Goal: Information Seeking & Learning: Learn about a topic

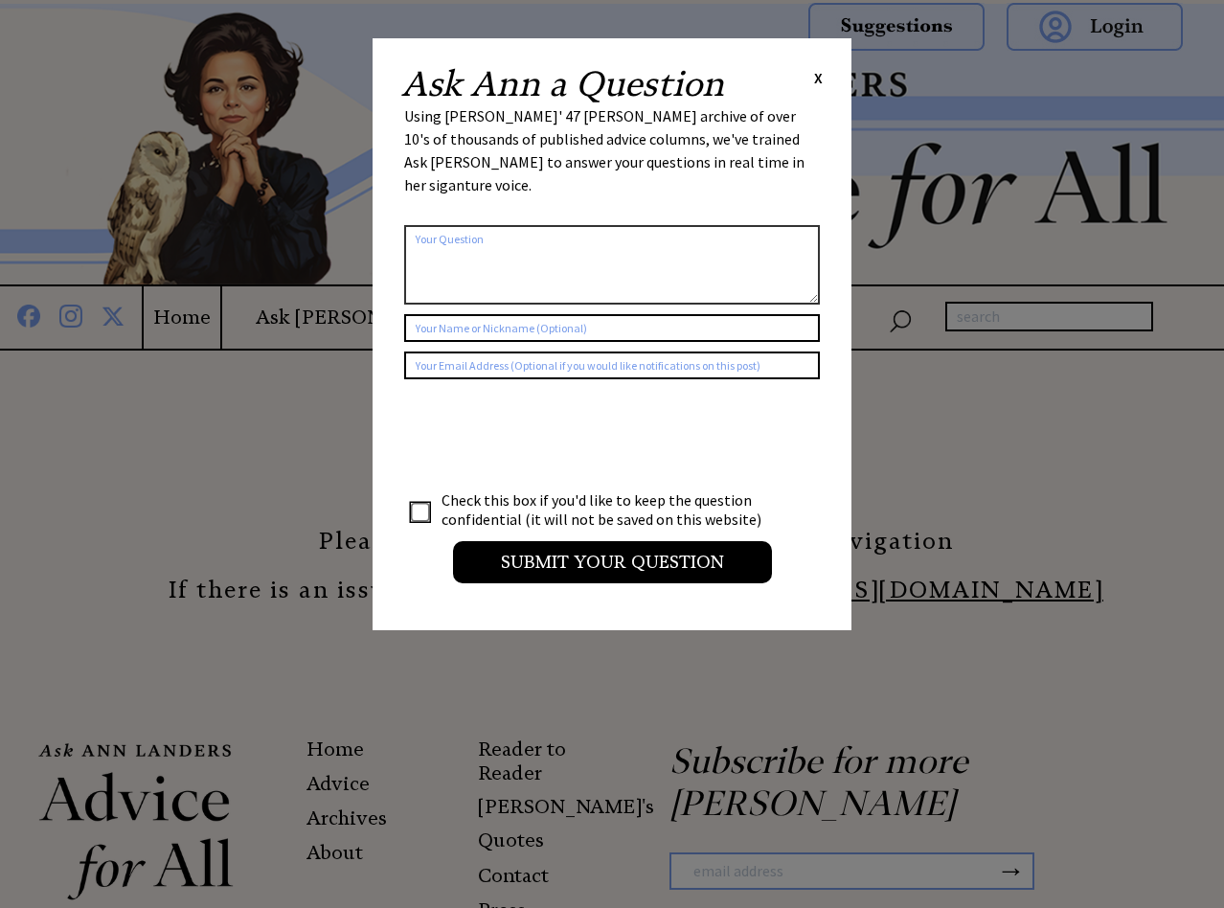
click at [811, 79] on div "Ask [PERSON_NAME] a Question X" at bounding box center [612, 84] width 422 height 34
click at [818, 83] on span "X" at bounding box center [818, 77] width 9 height 19
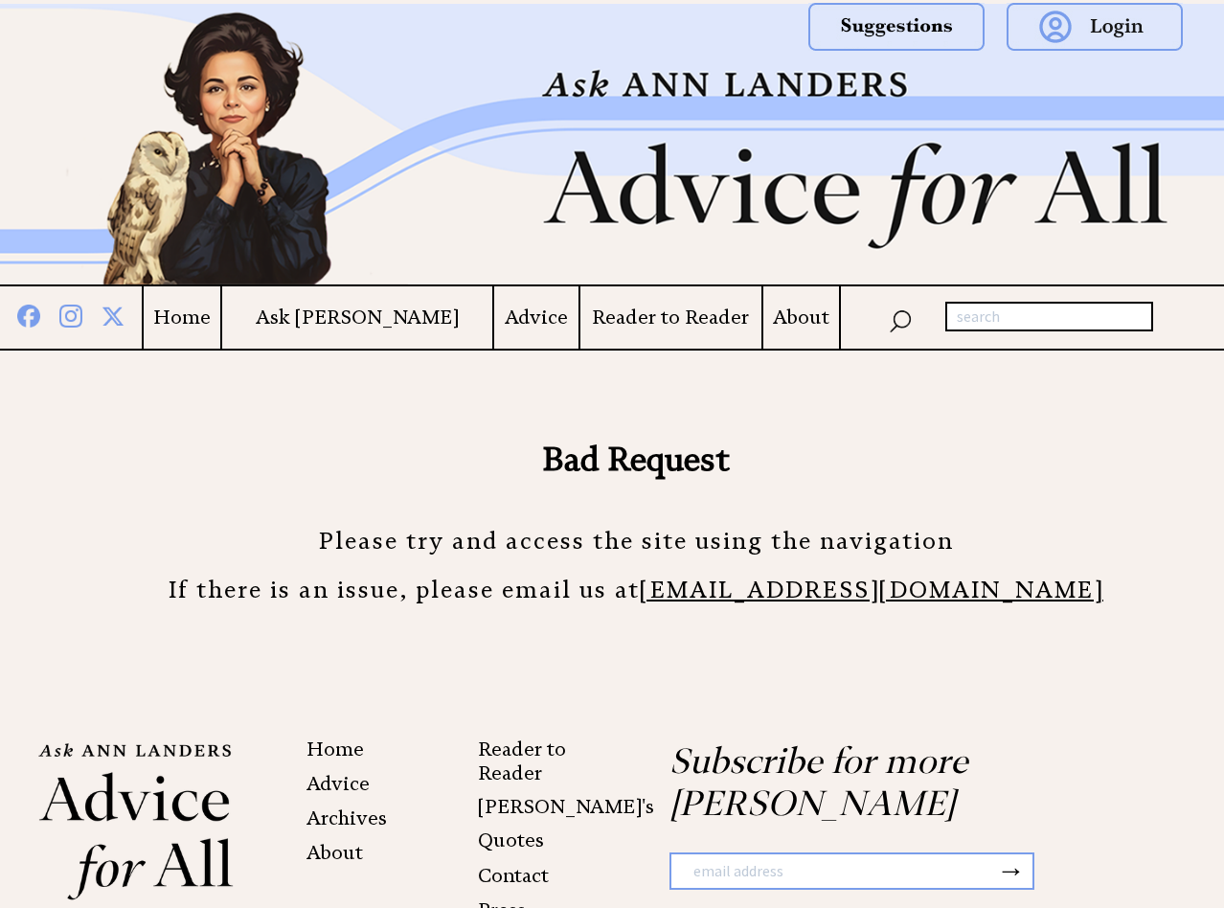
scroll to position [125, 0]
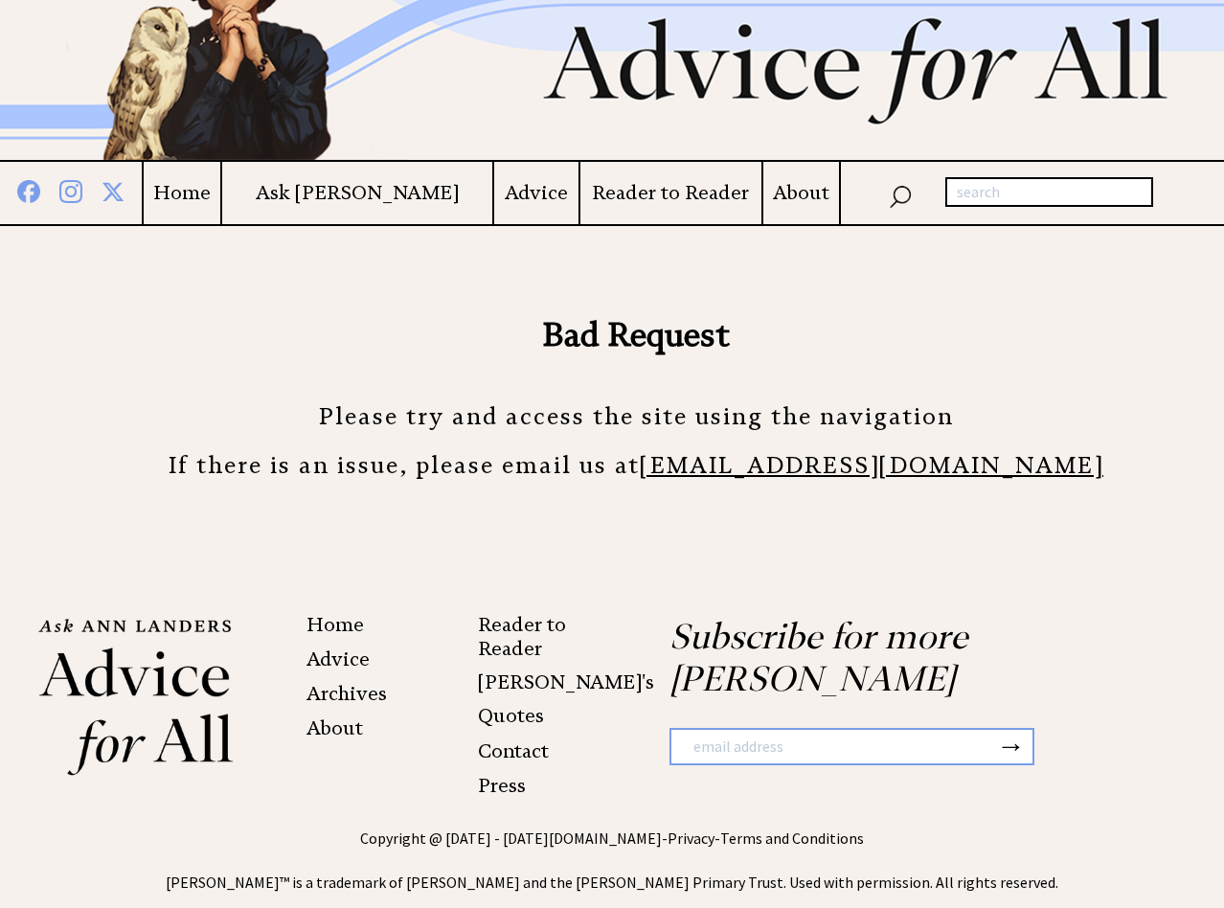
click at [330, 729] on link "About" at bounding box center [335, 728] width 57 height 23
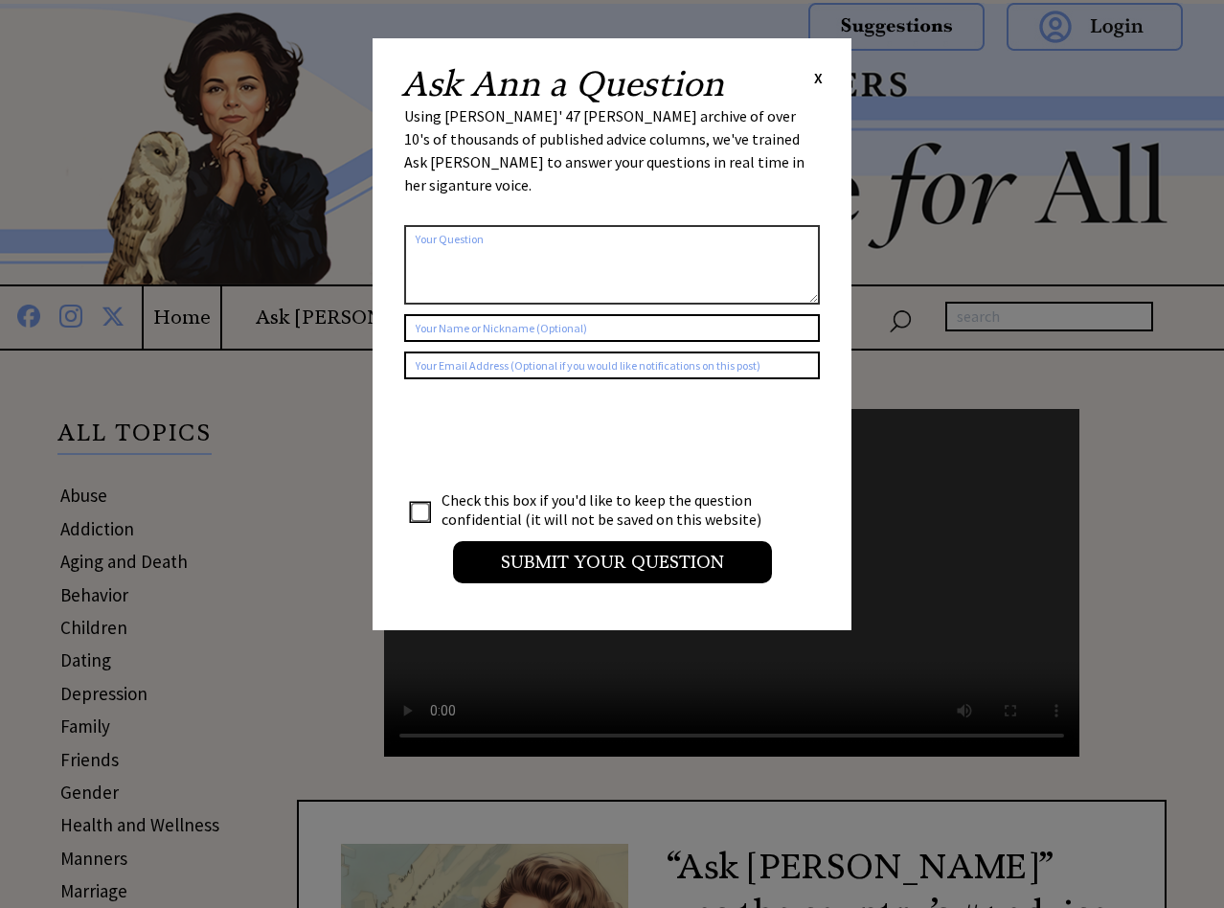
click at [820, 79] on span "X" at bounding box center [818, 77] width 9 height 19
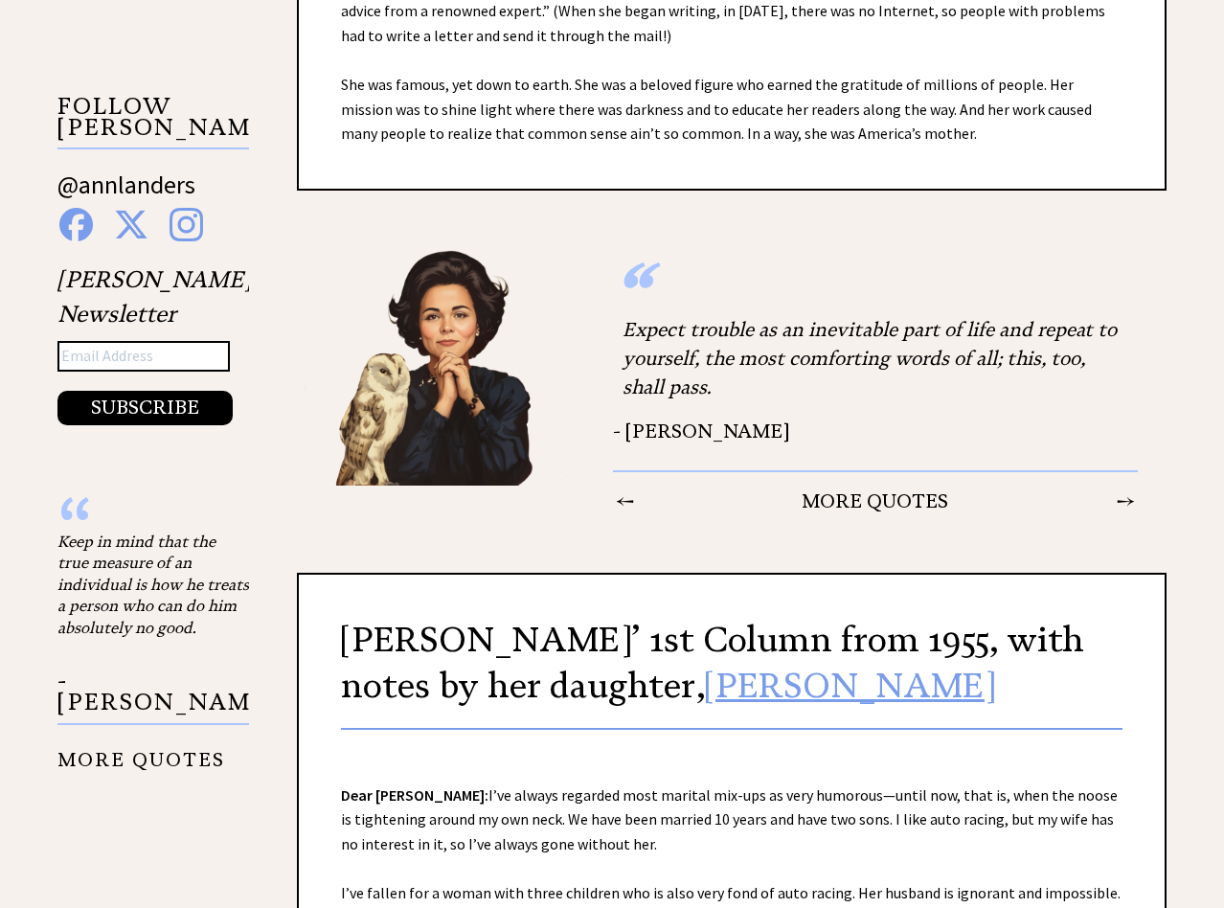
scroll to position [402, 0]
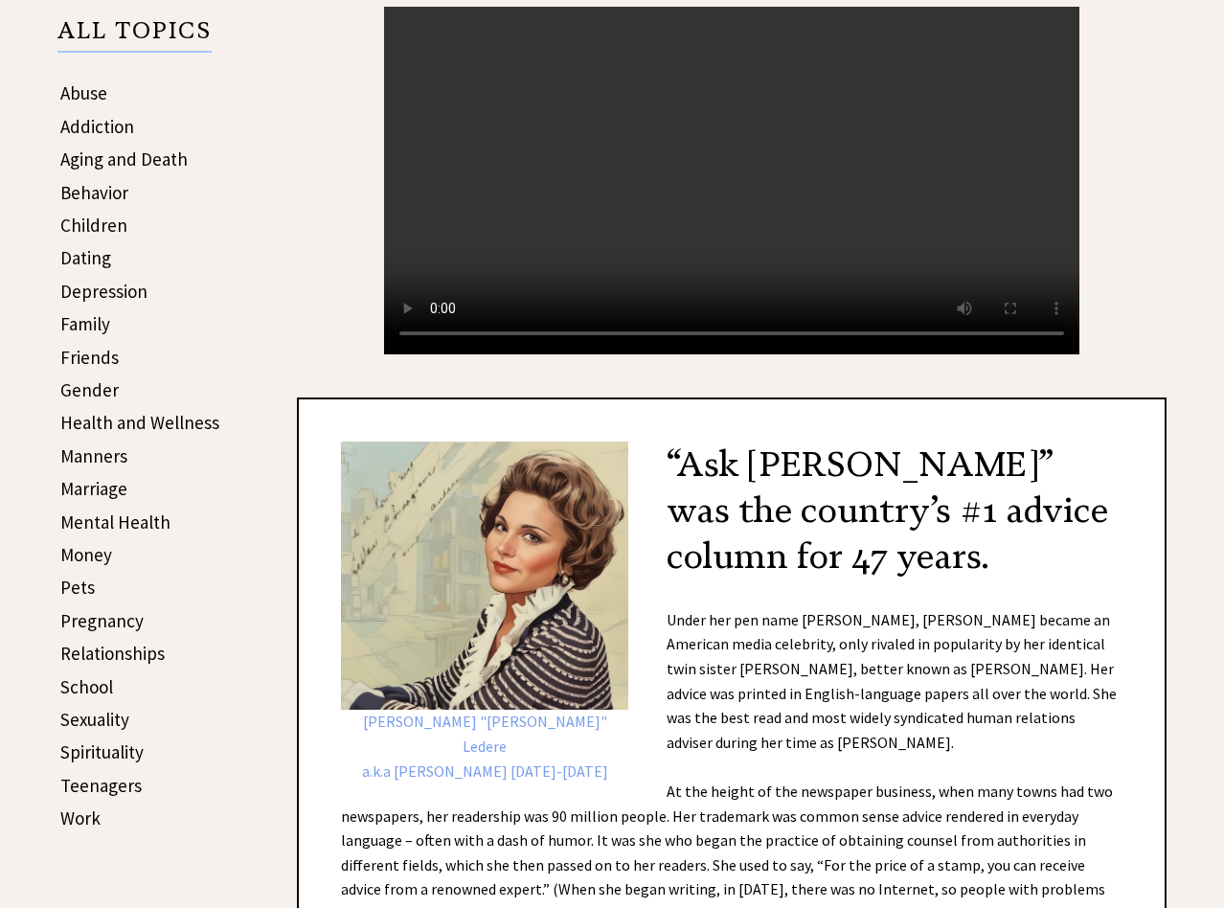
click at [441, 354] on video "Your browser does not support the audio element." at bounding box center [732, 181] width 696 height 348
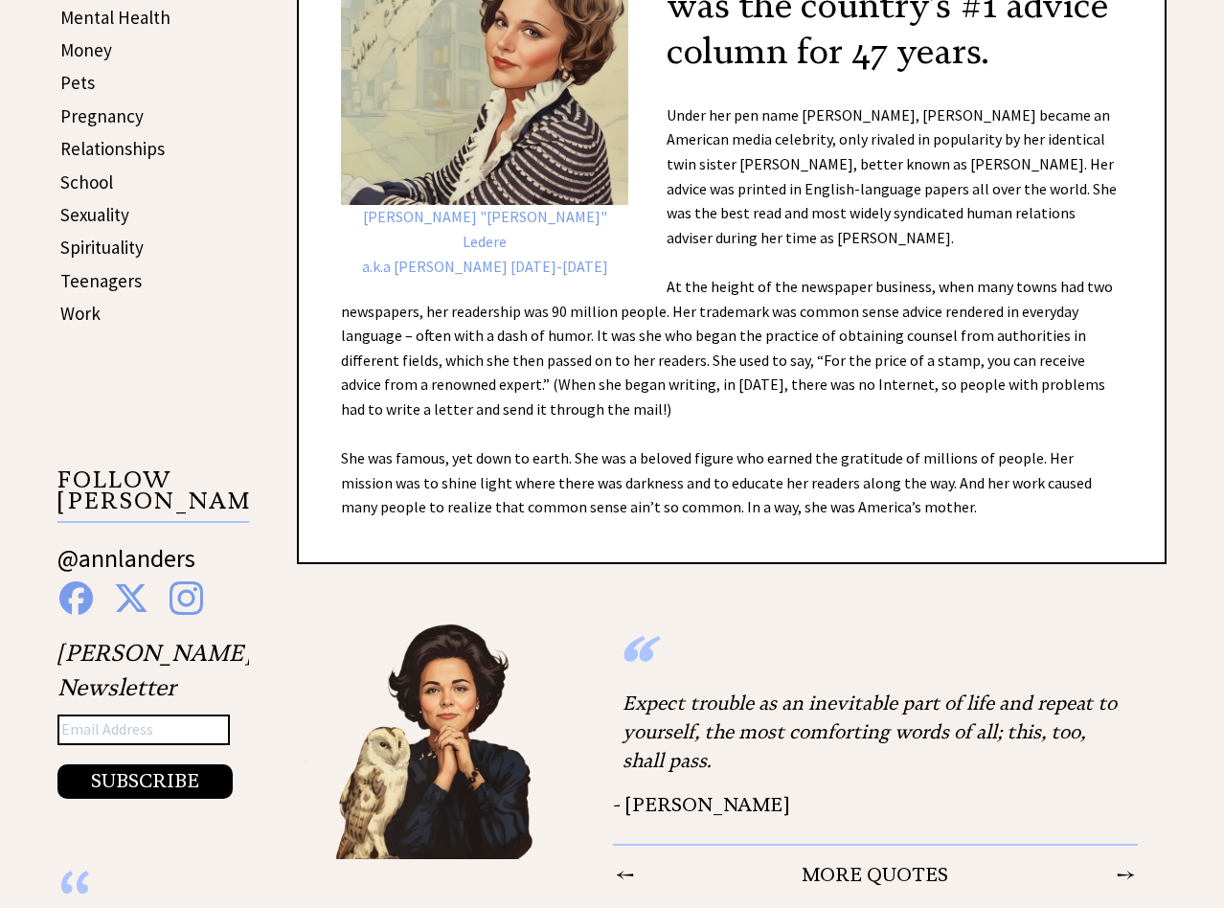
scroll to position [0, 0]
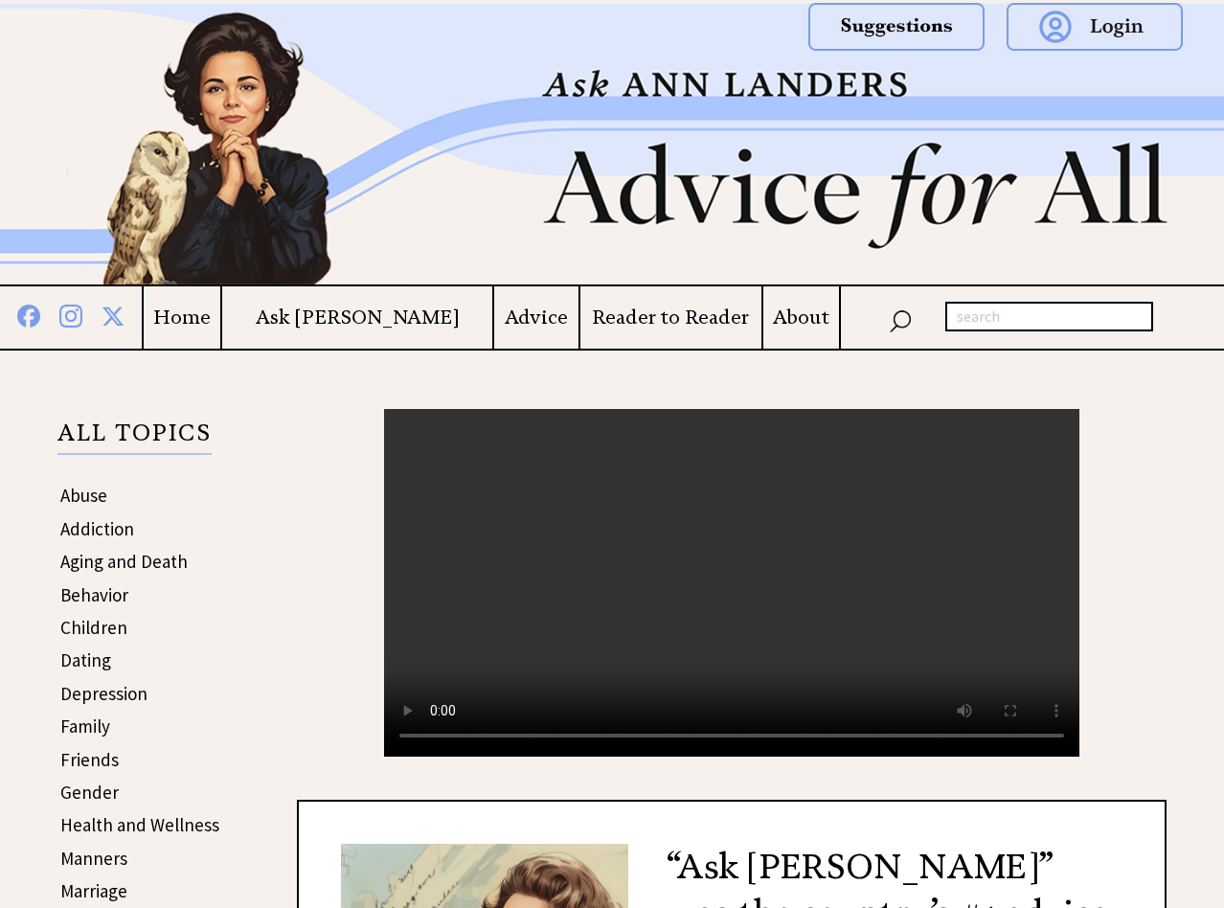
click at [220, 328] on h4 "Home" at bounding box center [182, 318] width 77 height 24
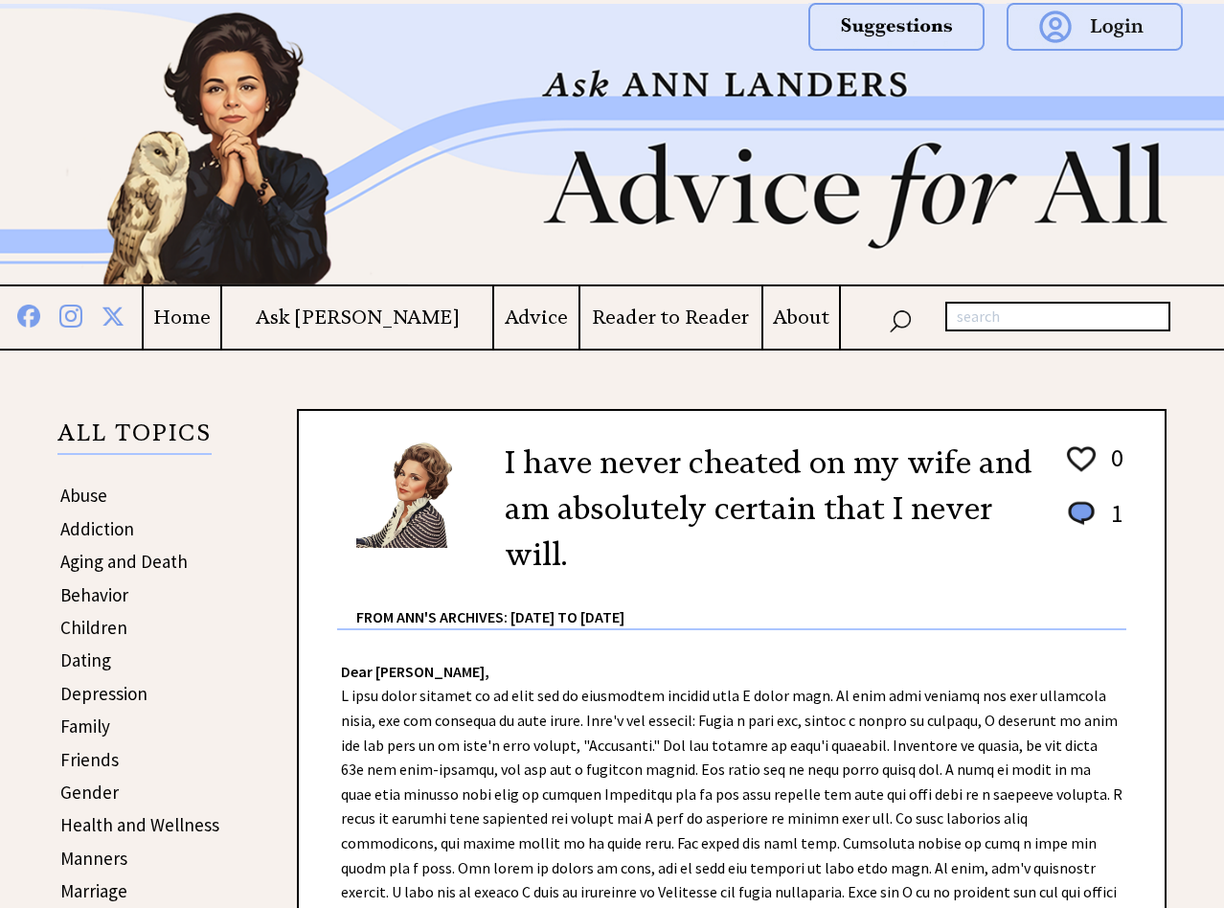
click at [500, 321] on h4 "Advice" at bounding box center [536, 318] width 84 height 24
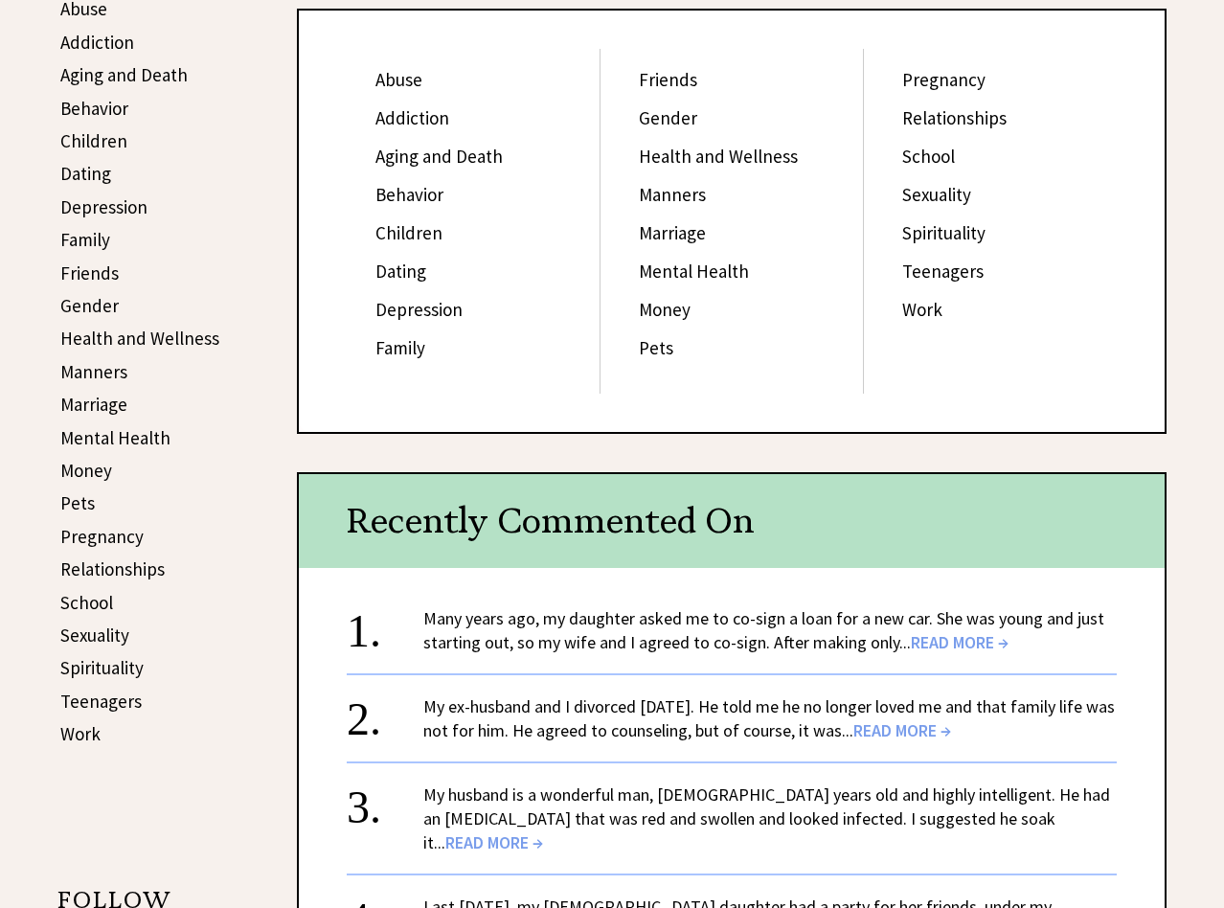
scroll to position [491, 0]
